Goal: Task Accomplishment & Management: Use online tool/utility

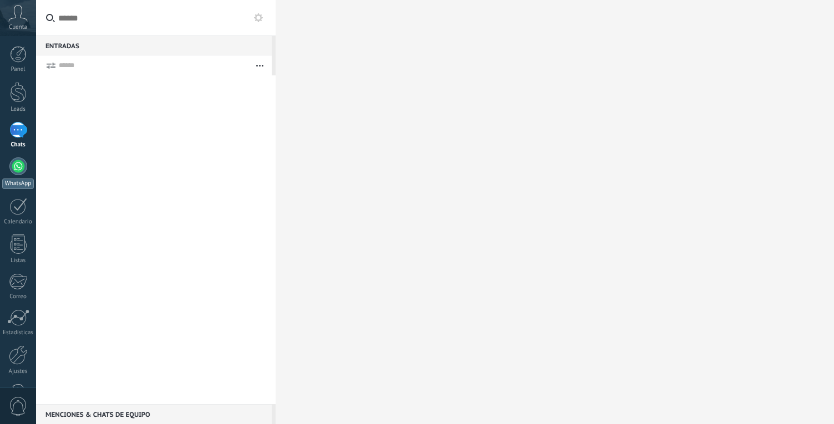
click at [18, 164] on div at bounding box center [18, 166] width 18 height 18
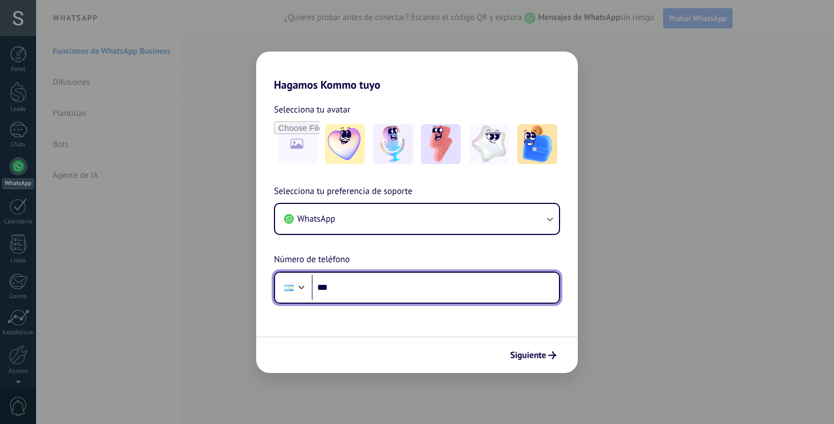
click at [349, 288] on input "***" at bounding box center [435, 288] width 247 height 26
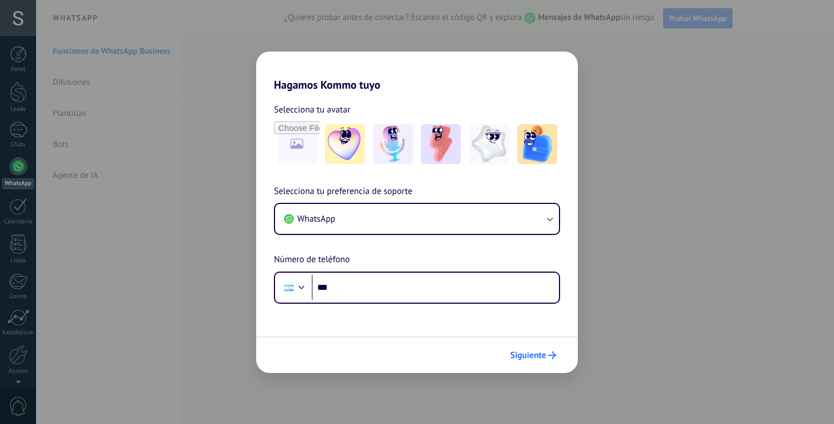
click at [533, 352] on span "Siguiente" at bounding box center [528, 356] width 36 height 8
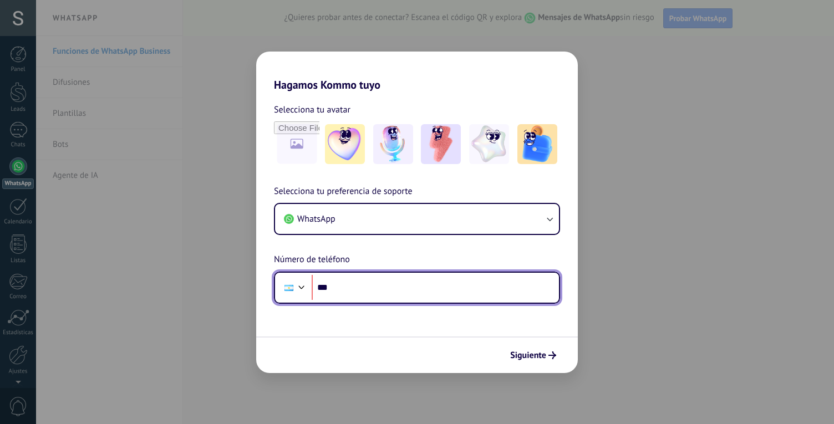
click at [386, 290] on input "***" at bounding box center [435, 288] width 247 height 26
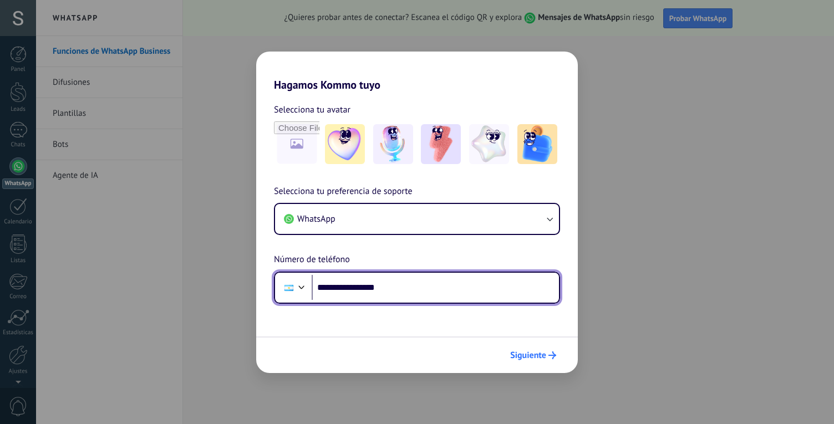
type input "**********"
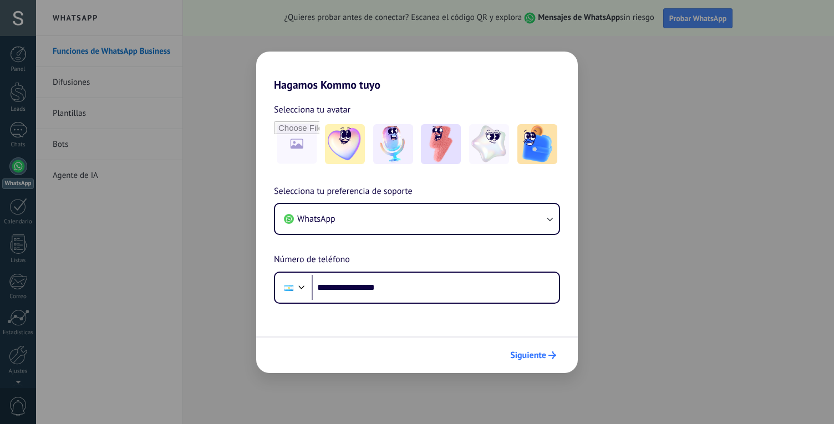
click at [543, 355] on span "Siguiente" at bounding box center [528, 356] width 36 height 8
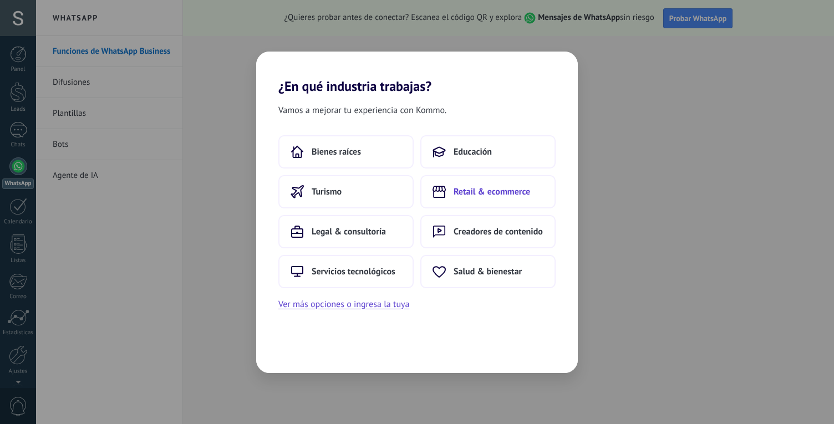
click at [512, 190] on span "Retail & ecommerce" at bounding box center [492, 191] width 77 height 11
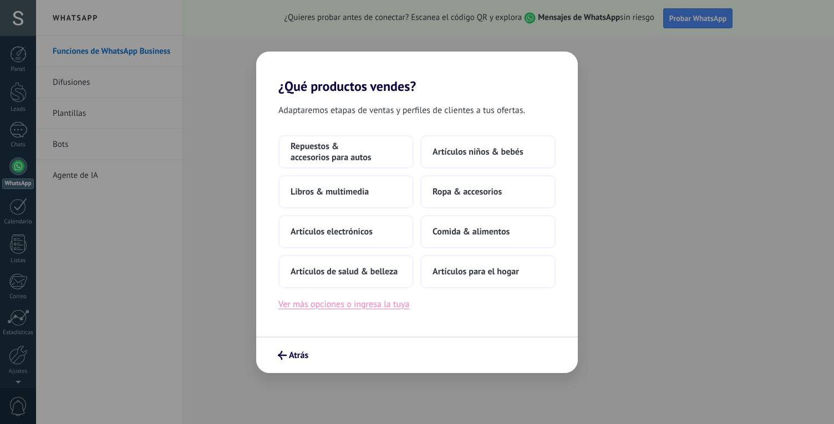
click at [359, 304] on button "Ver más opciones o ingresa la tuya" at bounding box center [343, 304] width 131 height 14
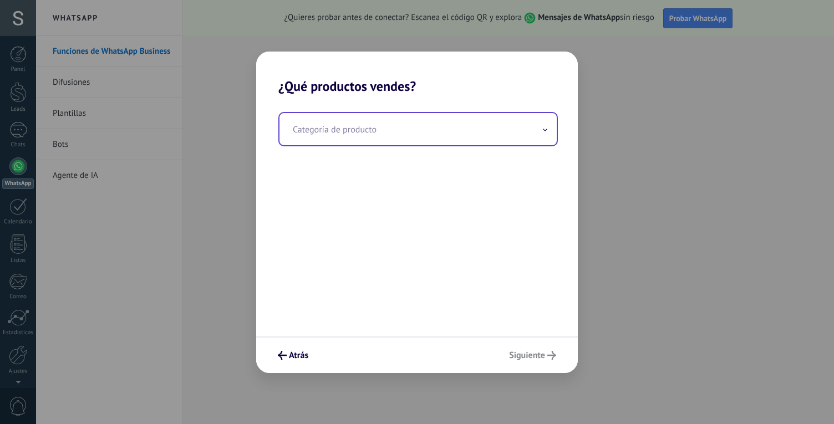
click at [386, 137] on input "text" at bounding box center [417, 129] width 277 height 32
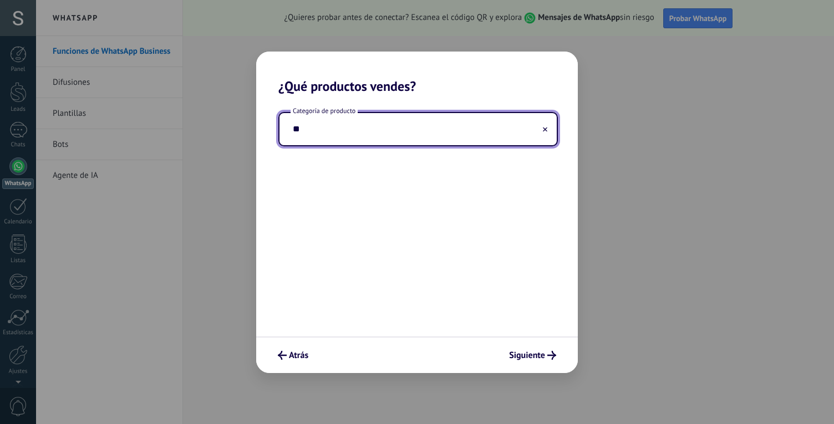
type input "*"
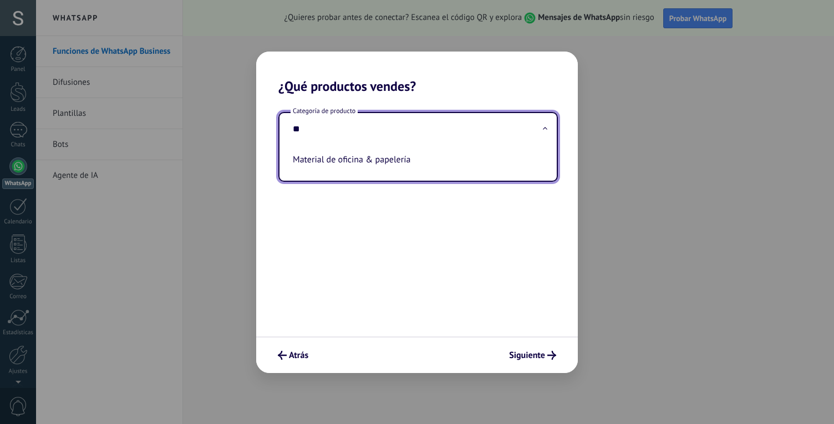
type input "*"
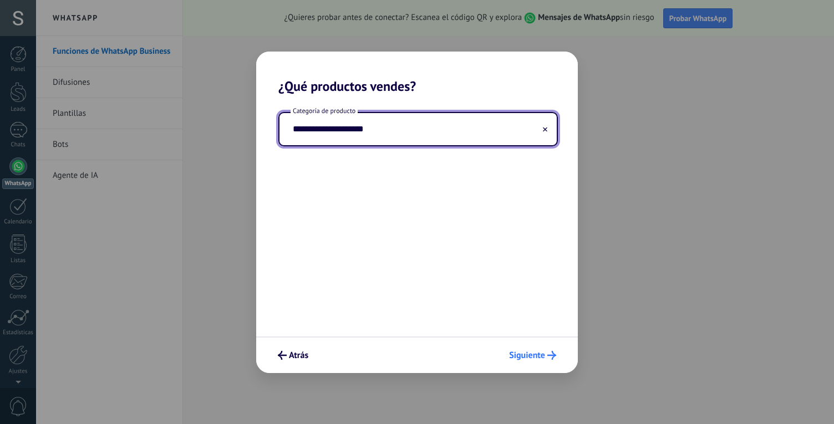
type input "**********"
click at [528, 357] on span "Siguiente" at bounding box center [527, 356] width 36 height 8
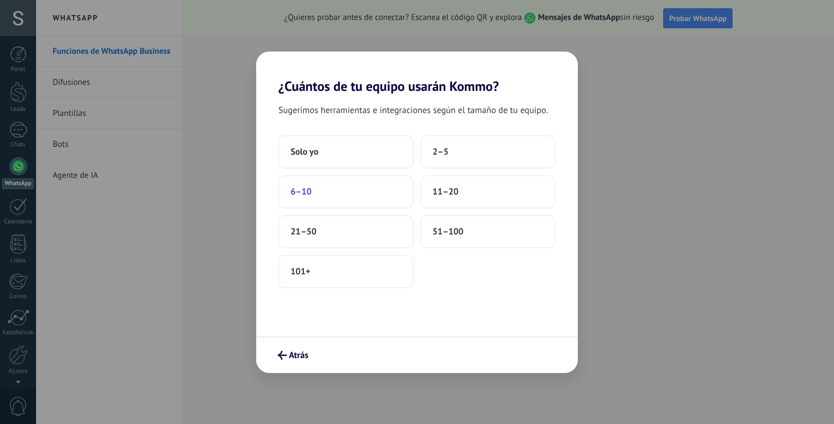
click at [380, 190] on button "6–10" at bounding box center [345, 191] width 135 height 33
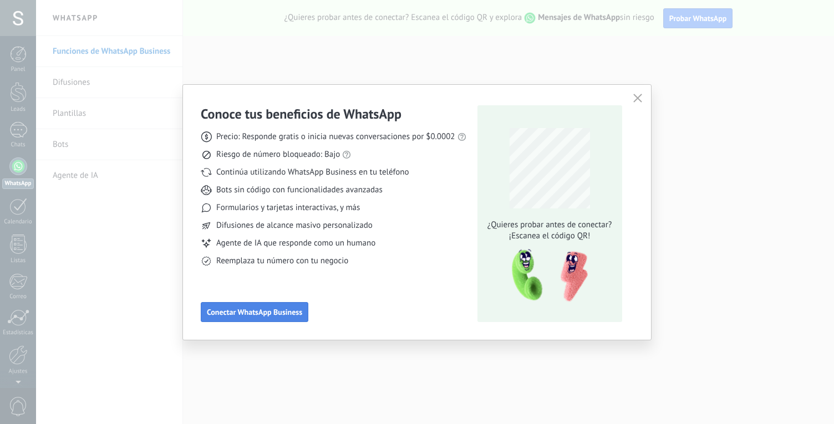
click at [274, 311] on span "Conectar WhatsApp Business" at bounding box center [254, 312] width 95 height 8
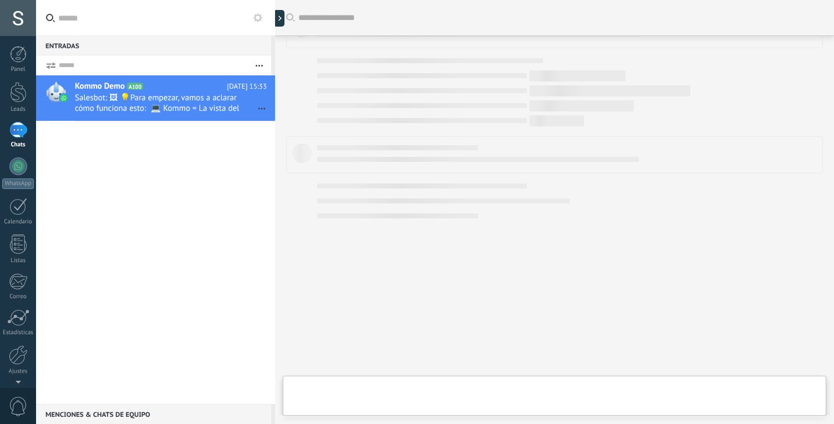
scroll to position [310, 0]
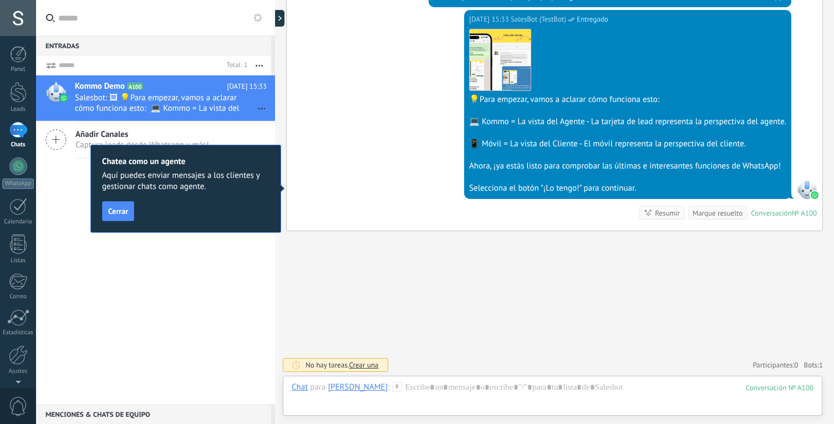
click at [353, 249] on div "Buscar Carga más Hoy Hoy Creación: 2 eventos Expandir Hoy 15:32 Alexa Trujillo …" at bounding box center [554, 57] width 559 height 735
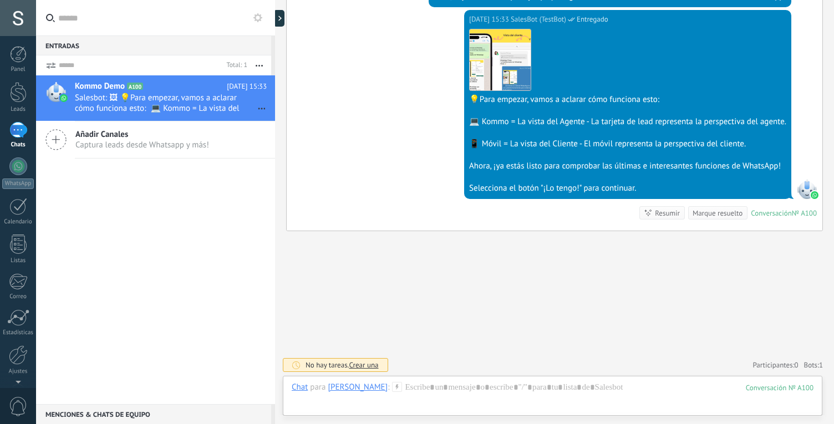
click at [135, 133] on span "Añadir Canales" at bounding box center [142, 134] width 134 height 11
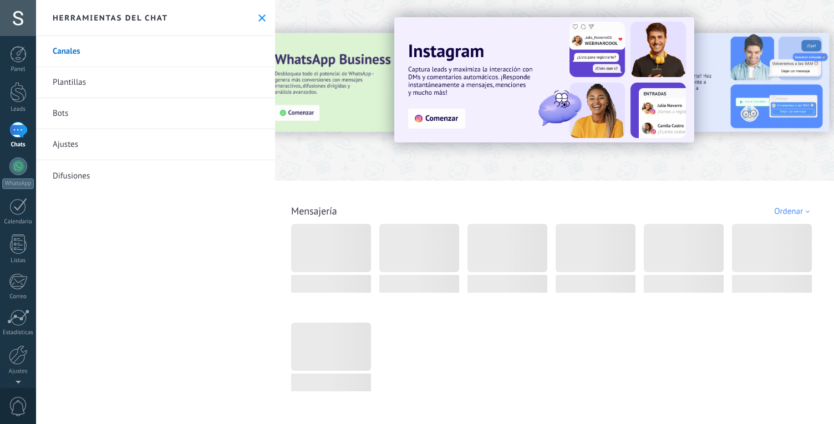
click at [77, 84] on link "Plantillas" at bounding box center [155, 82] width 239 height 31
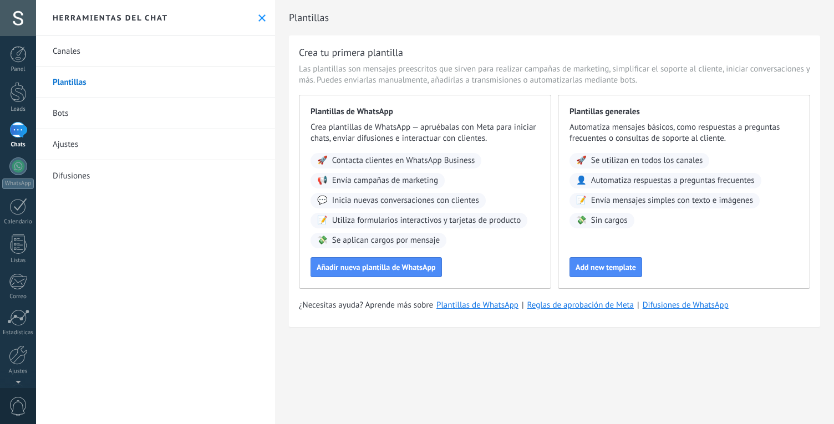
click at [111, 115] on link "Bots" at bounding box center [155, 113] width 239 height 31
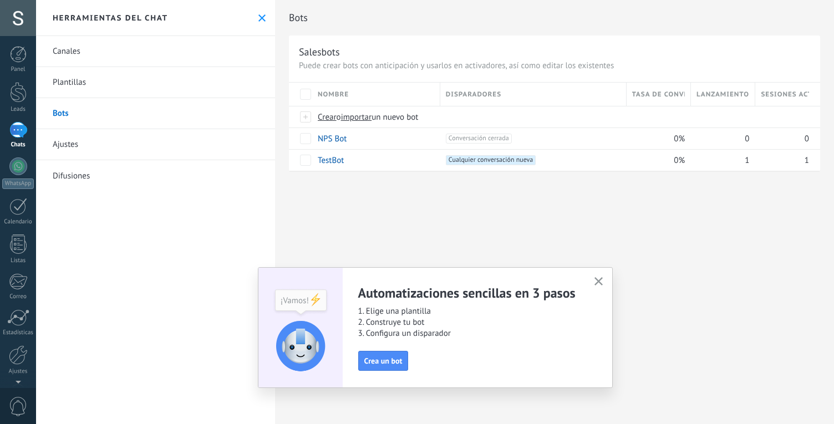
click at [599, 283] on icon "button" at bounding box center [598, 281] width 8 height 8
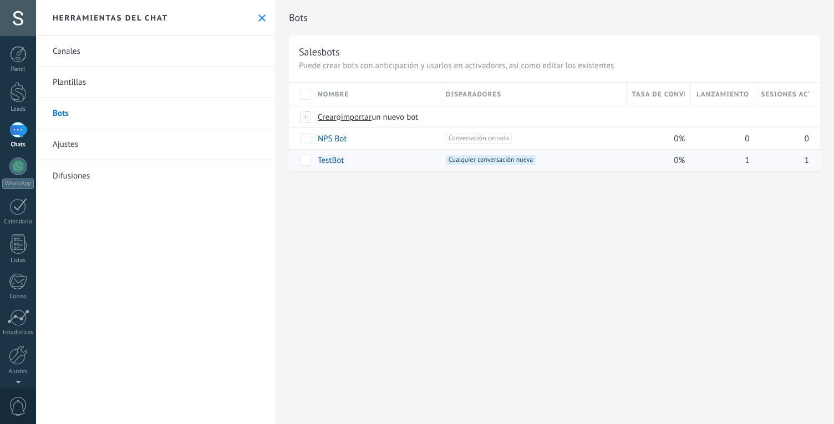
click at [332, 162] on link "TestBot" at bounding box center [331, 160] width 26 height 11
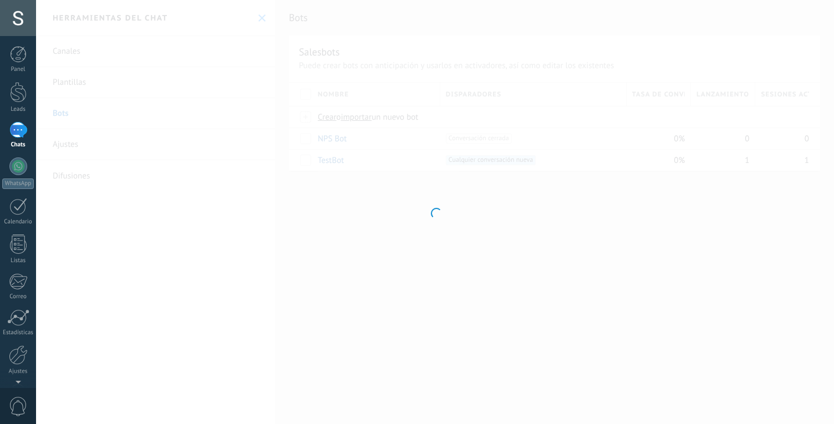
type input "*******"
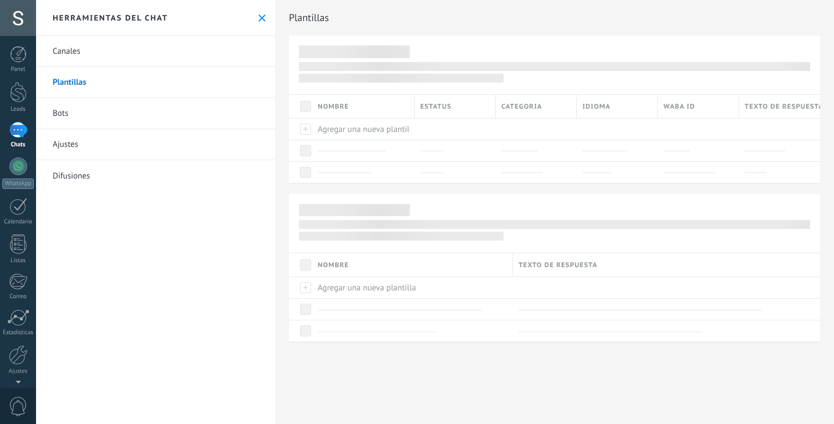
click at [72, 142] on link "Ajustes" at bounding box center [155, 144] width 239 height 31
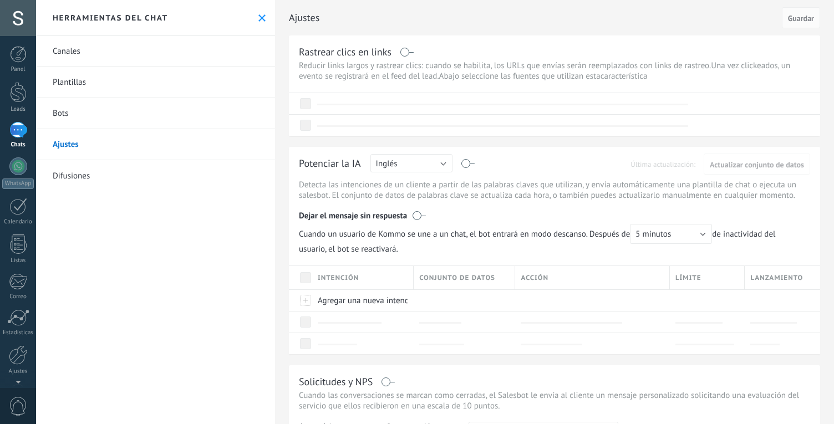
click at [84, 176] on link "Difusiones" at bounding box center [155, 175] width 239 height 31
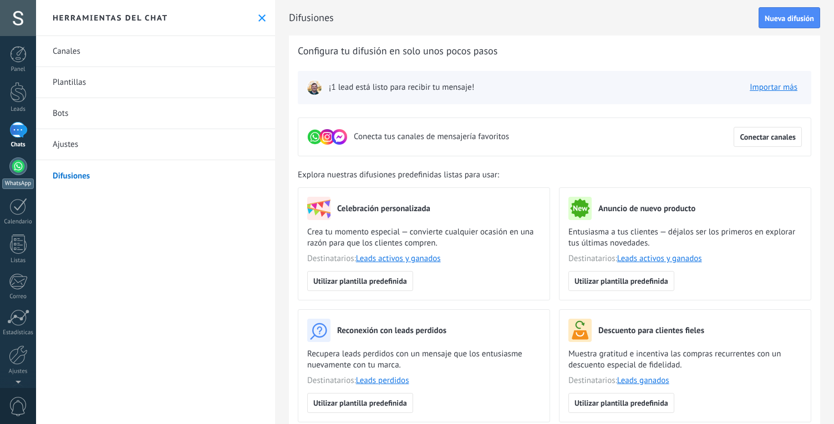
click at [17, 166] on div at bounding box center [18, 166] width 18 height 18
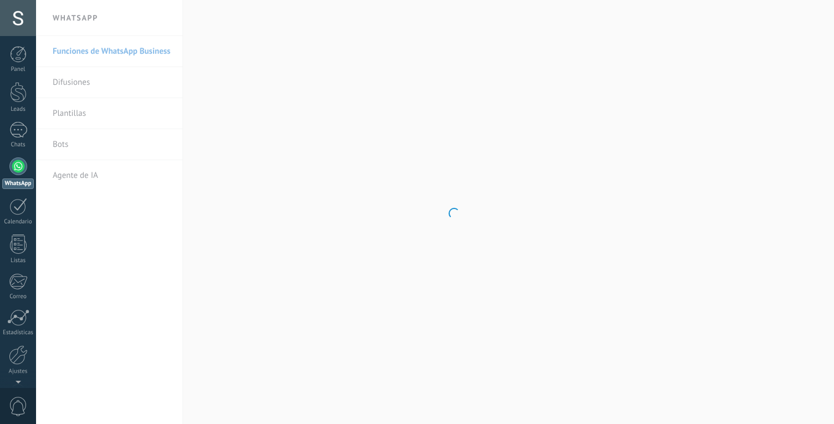
click at [16, 12] on div at bounding box center [18, 18] width 36 height 36
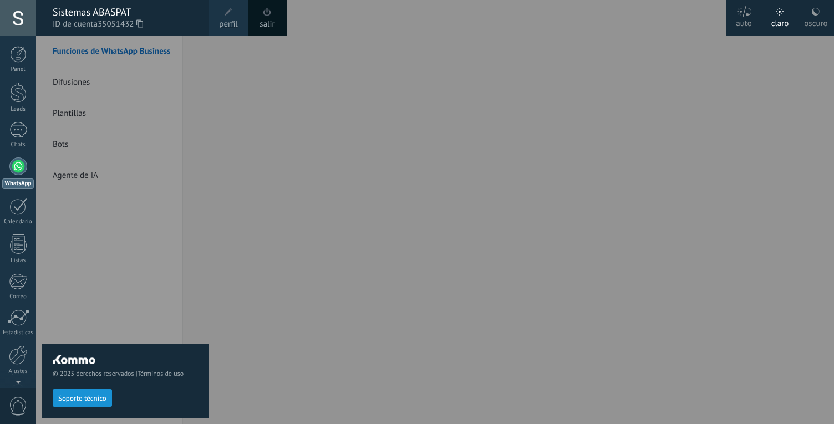
click at [420, 123] on div at bounding box center [453, 212] width 834 height 424
